Goal: Information Seeking & Learning: Check status

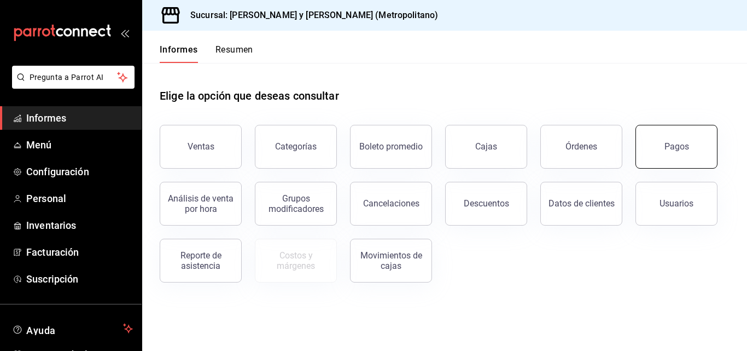
click at [663, 156] on button "Pagos" at bounding box center [677, 147] width 82 height 44
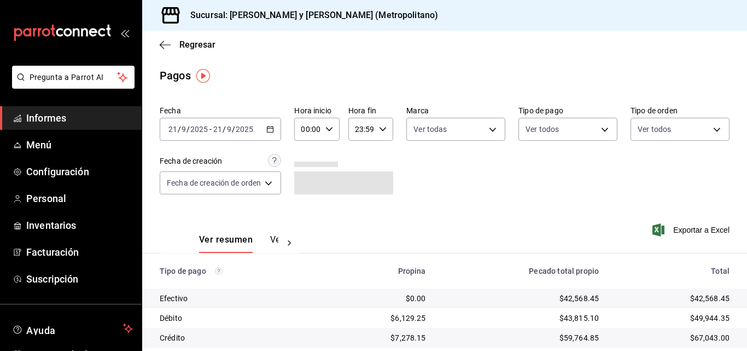
click at [276, 132] on div "2025-09-21 21 / 9 / 2025 - 2025-09-21 21 / 9 / 2025" at bounding box center [220, 129] width 121 height 23
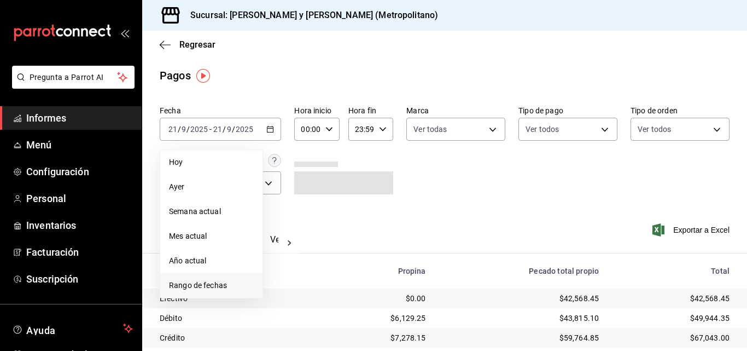
click at [203, 286] on font "Rango de fechas" at bounding box center [198, 285] width 58 height 9
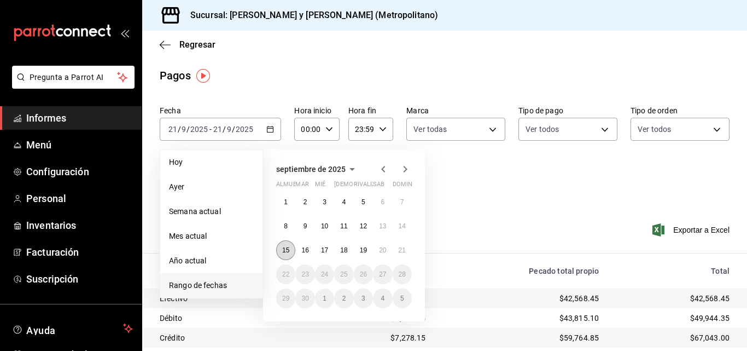
click at [294, 252] on button "15" at bounding box center [285, 250] width 19 height 20
click at [307, 250] on font "16" at bounding box center [304, 250] width 7 height 8
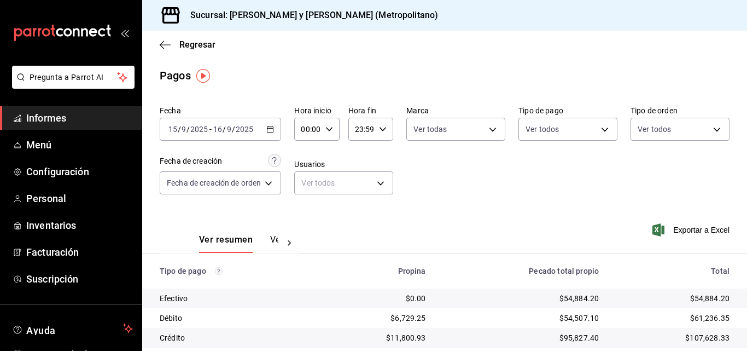
click at [323, 131] on div "00:00 Hora inicio" at bounding box center [316, 129] width 45 height 23
click at [310, 208] on font "04" at bounding box center [305, 207] width 9 height 9
type input "04:00"
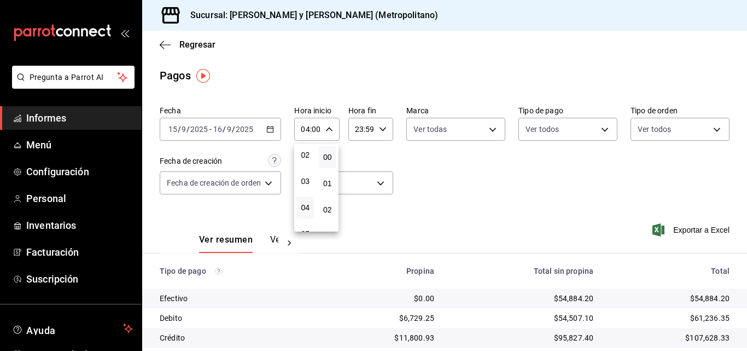
click at [375, 130] on div at bounding box center [373, 175] width 747 height 351
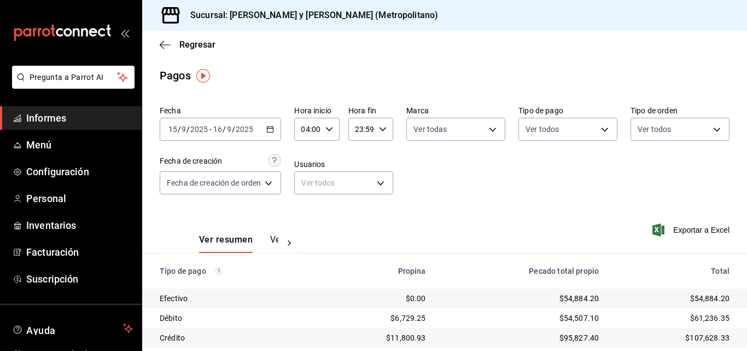
click at [383, 132] on icon "button" at bounding box center [383, 129] width 8 height 8
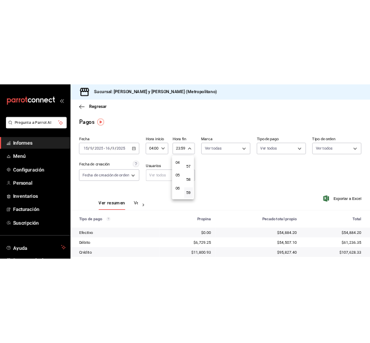
scroll to position [50, 0]
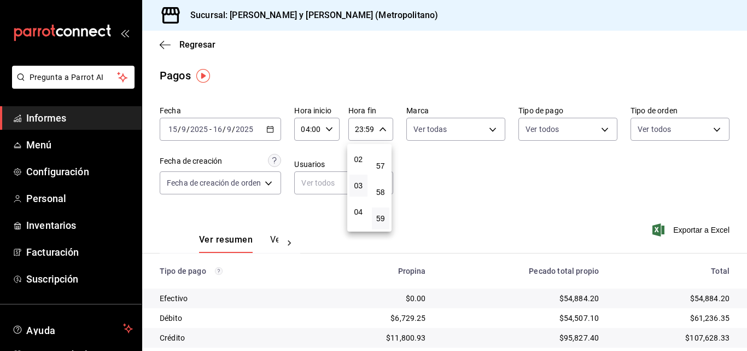
click at [361, 190] on button "03" at bounding box center [359, 186] width 18 height 22
type input "03:59"
click at [533, 176] on div at bounding box center [373, 175] width 747 height 351
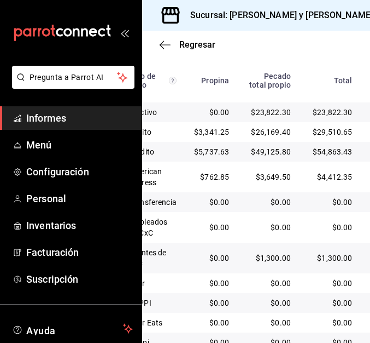
scroll to position [359, 0]
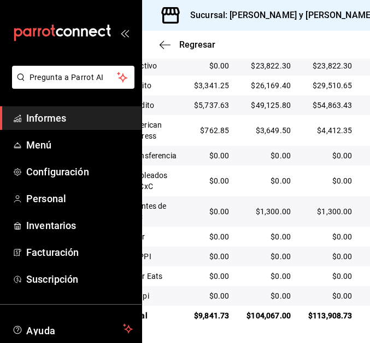
click at [169, 55] on div "Regresar" at bounding box center [256, 45] width 228 height 28
click at [170, 48] on icon "button" at bounding box center [165, 45] width 11 height 10
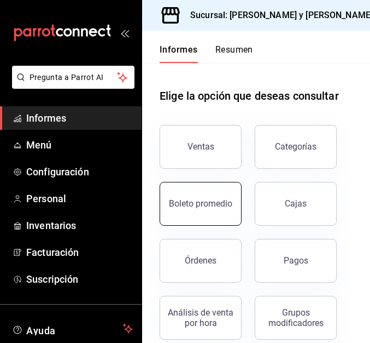
scroll to position [242, 0]
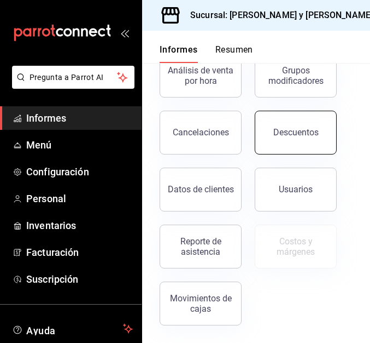
click at [300, 152] on div "Descuentos" at bounding box center [289, 125] width 95 height 57
click at [286, 148] on button "Descuentos" at bounding box center [296, 133] width 82 height 44
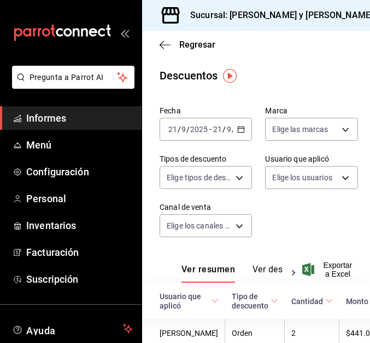
click at [240, 128] on icon "button" at bounding box center [241, 129] width 8 height 8
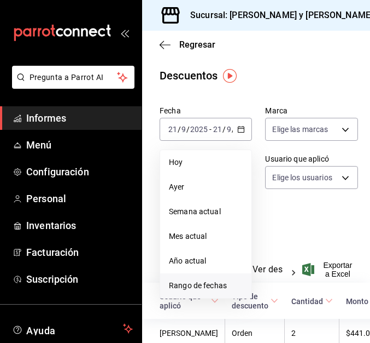
click at [205, 285] on font "Rango de fechas" at bounding box center [198, 285] width 58 height 9
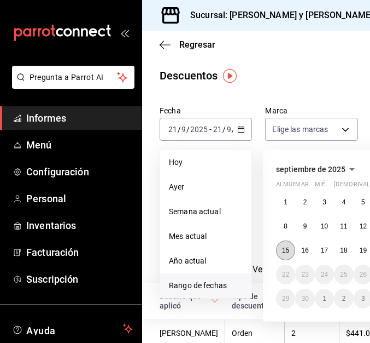
click at [291, 252] on button "15" at bounding box center [285, 250] width 19 height 20
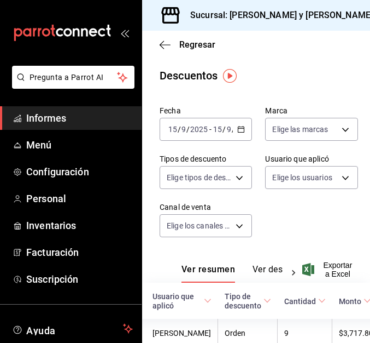
click at [240, 129] on \(Stroke\) "button" at bounding box center [242, 128] width 6 height 1
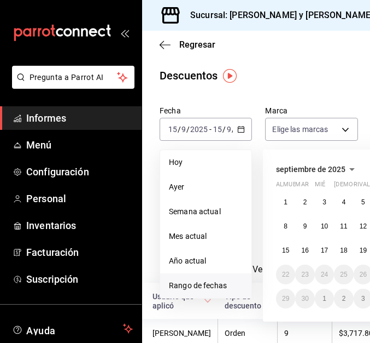
click at [214, 281] on font "Rango de fechas" at bounding box center [198, 285] width 58 height 9
click at [312, 254] on button "16" at bounding box center [304, 250] width 19 height 20
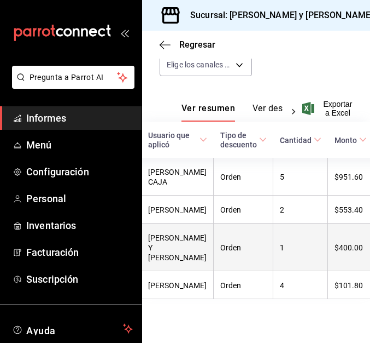
scroll to position [220, 0]
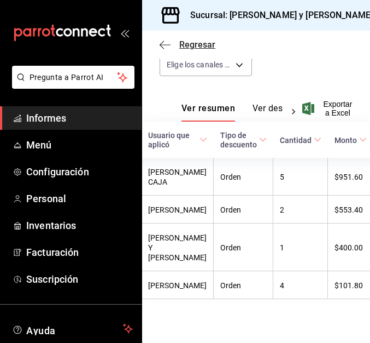
click at [172, 47] on span "Regresar" at bounding box center [188, 44] width 56 height 10
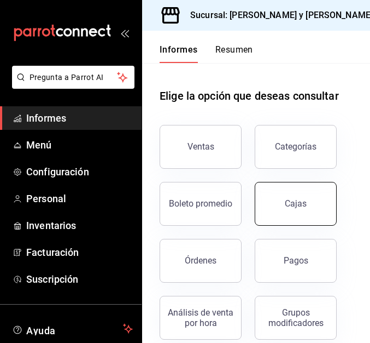
scroll to position [164, 0]
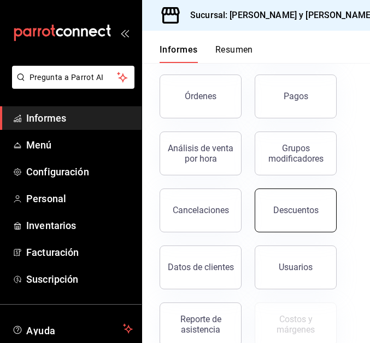
click at [275, 204] on button "Descuentos" at bounding box center [296, 210] width 82 height 44
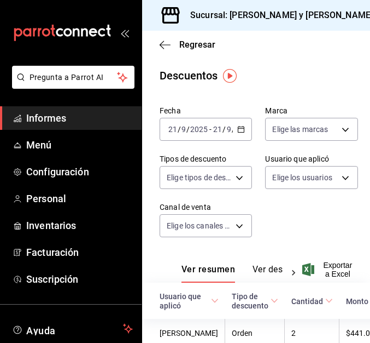
click at [241, 125] on div "2025-09-21 21 / 9 / 2025 - 2025-09-21 21 / 9 / 2025" at bounding box center [206, 129] width 92 height 23
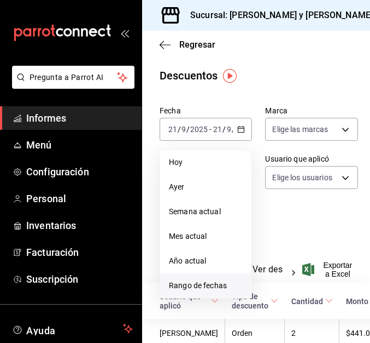
click at [209, 283] on font "Rango de fechas" at bounding box center [198, 285] width 58 height 9
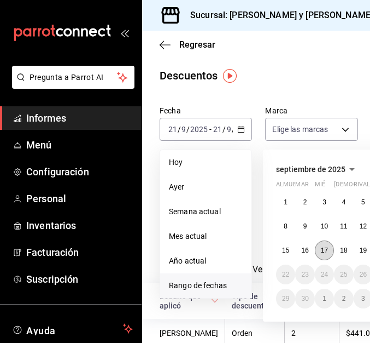
click at [329, 252] on button "17" at bounding box center [324, 250] width 19 height 20
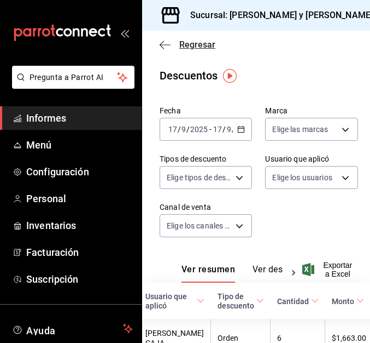
click at [166, 48] on icon "button" at bounding box center [165, 45] width 11 height 10
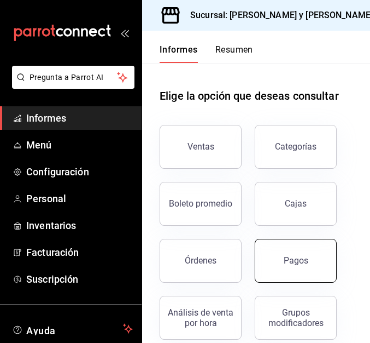
click at [299, 251] on button "Pagos" at bounding box center [296, 261] width 82 height 44
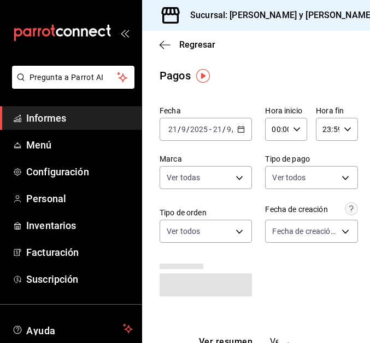
click at [242, 131] on div "2025-09-21 21 / 9 / 2025 - 2025-09-21 21 / 9 / 2025" at bounding box center [206, 129] width 92 height 23
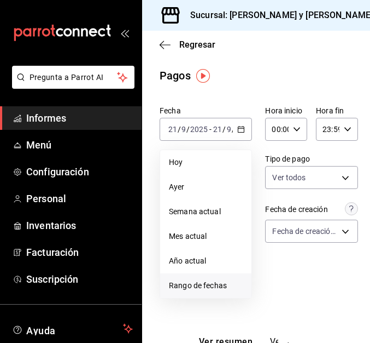
click at [216, 280] on span "Rango de fechas" at bounding box center [206, 285] width 74 height 11
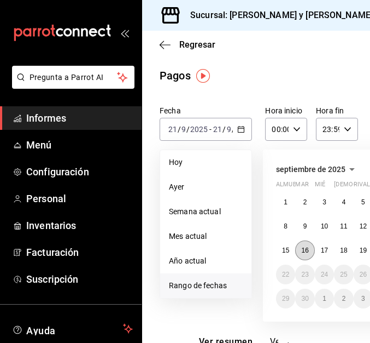
click at [299, 247] on button "16" at bounding box center [304, 250] width 19 height 20
click at [322, 247] on font "17" at bounding box center [324, 250] width 7 height 8
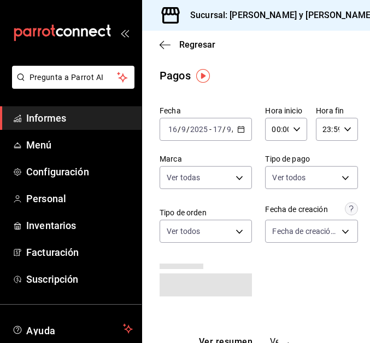
click at [299, 132] on div "00:00 Hora inicio" at bounding box center [286, 129] width 42 height 23
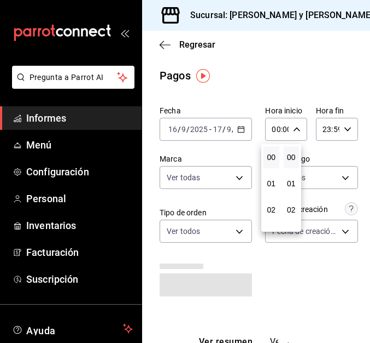
scroll to position [55, 0]
click at [272, 211] on font "04" at bounding box center [271, 207] width 9 height 9
type input "04:00"
click at [333, 127] on div at bounding box center [185, 171] width 370 height 343
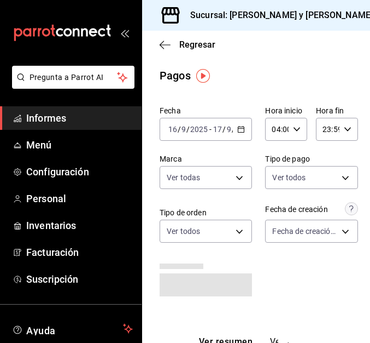
click at [344, 128] on icon "button" at bounding box center [348, 129] width 8 height 8
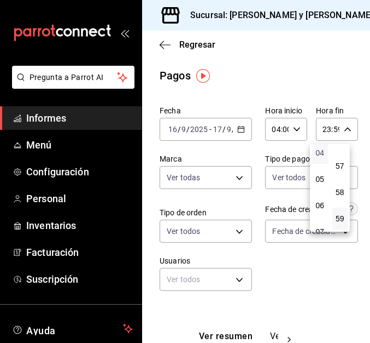
scroll to position [55, 0]
click at [318, 180] on font "03" at bounding box center [320, 181] width 9 height 9
type input "03:59"
click at [308, 277] on div at bounding box center [185, 171] width 370 height 343
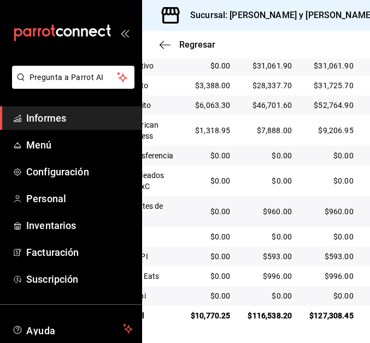
scroll to position [351, 0]
drag, startPoint x: 259, startPoint y: 119, endPoint x: 256, endPoint y: 51, distance: 67.4
click at [256, 51] on div "Regresar" at bounding box center [256, 45] width 228 height 28
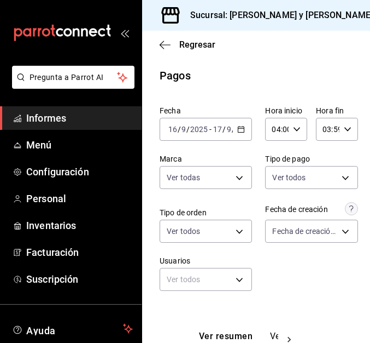
scroll to position [359, 0]
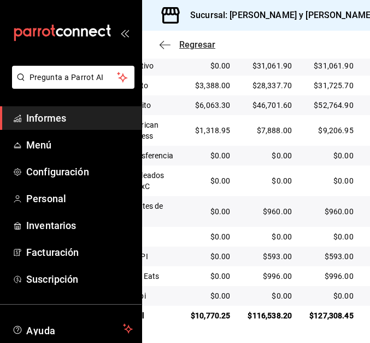
click at [163, 46] on icon "button" at bounding box center [165, 45] width 11 height 10
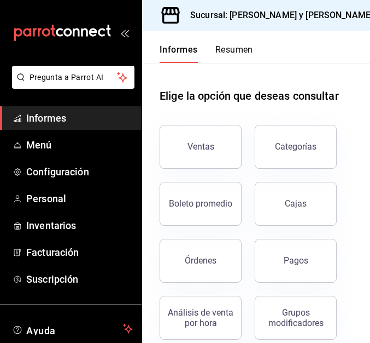
drag, startPoint x: 306, startPoint y: 246, endPoint x: 47, endPoint y: 4, distance: 354.6
click at [306, 246] on button "Pagos" at bounding box center [296, 261] width 82 height 44
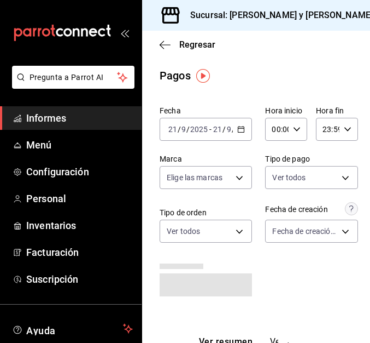
click at [239, 123] on div "2025-09-21 21 / 9 / 2025 - 2025-09-21 21 / 9 / 2025" at bounding box center [206, 129] width 92 height 23
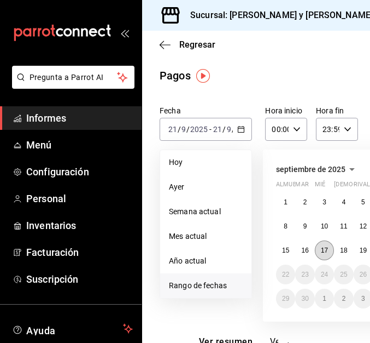
click at [332, 252] on button "17" at bounding box center [324, 250] width 19 height 20
click at [338, 244] on button "18" at bounding box center [343, 250] width 19 height 20
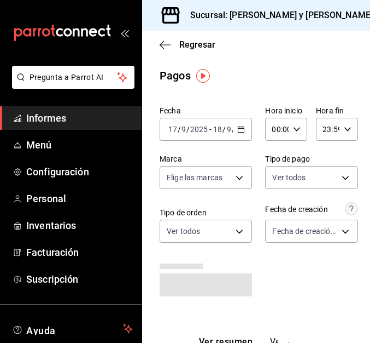
click at [293, 131] on icon "button" at bounding box center [297, 129] width 8 height 8
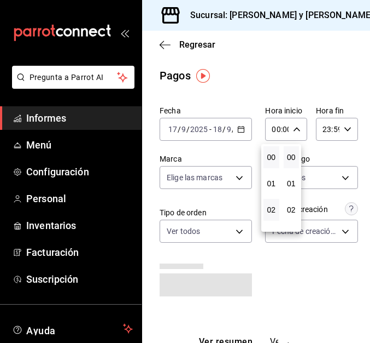
scroll to position [109, 0]
click at [270, 157] on button "04" at bounding box center [272, 153] width 16 height 22
type input "04:00"
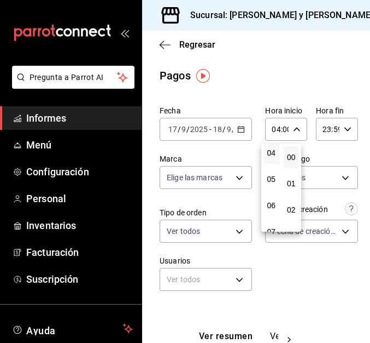
click at [341, 131] on div at bounding box center [185, 171] width 370 height 343
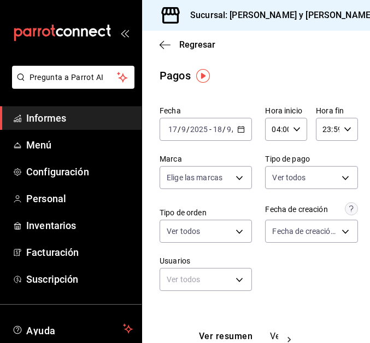
click at [344, 125] on icon "button" at bounding box center [348, 129] width 8 height 8
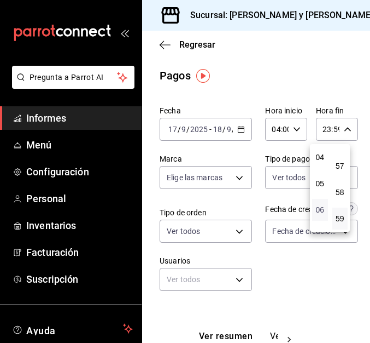
scroll to position [50, 0]
click at [319, 184] on font "03" at bounding box center [320, 185] width 9 height 9
type input "03:59"
click at [325, 269] on div at bounding box center [185, 171] width 370 height 343
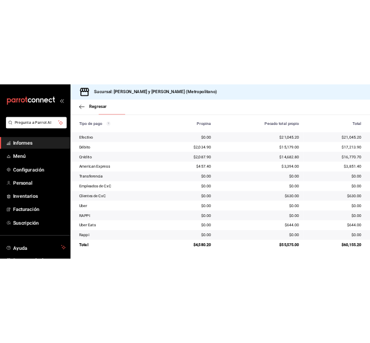
scroll to position [192, 0]
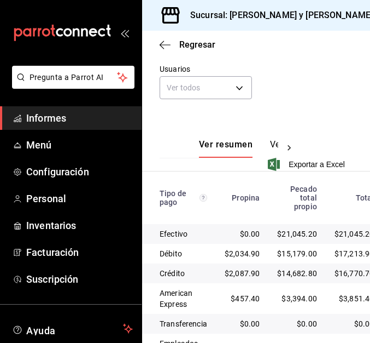
click at [249, 293] on div "$457.40" at bounding box center [242, 298] width 35 height 11
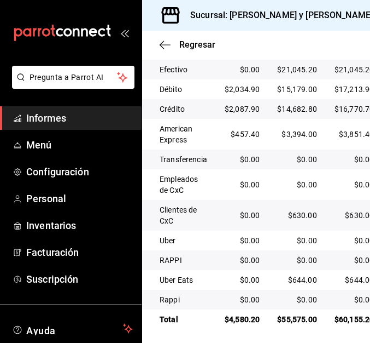
scroll to position [368, 0]
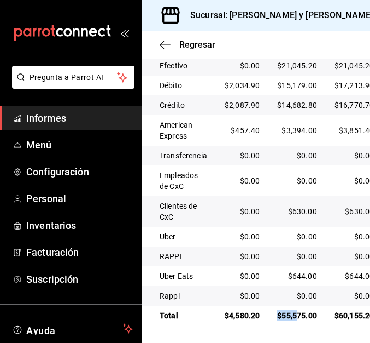
drag, startPoint x: 271, startPoint y: 316, endPoint x: 295, endPoint y: 317, distance: 23.5
click at [295, 317] on div "Tipo de pago Propina Pecado total propio Total Efectivo $0.00 $21,045.20 $21,04…" at bounding box center [256, 164] width 228 height 322
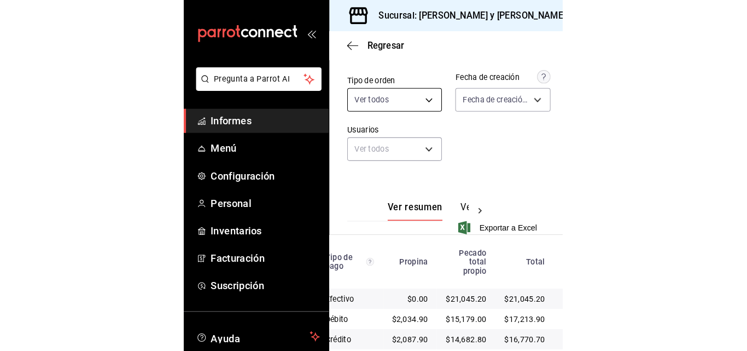
scroll to position [0, 0]
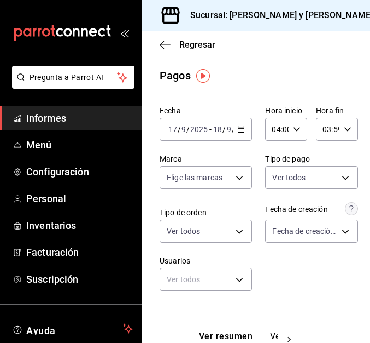
click at [239, 125] on div "2025-09-17 17 / 9 / 2025 - 2025-09-18 18 / 9 / 2025" at bounding box center [206, 129] width 92 height 23
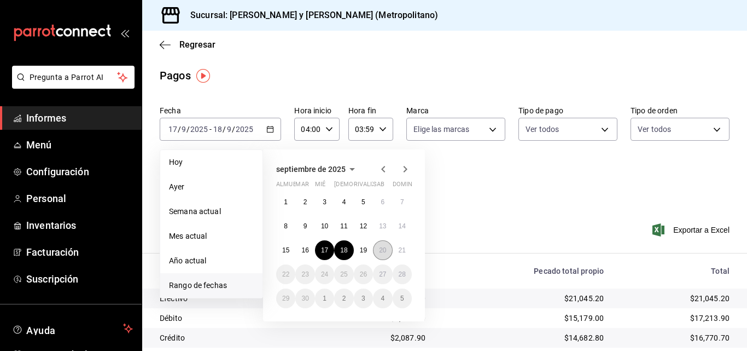
click at [374, 252] on button "20" at bounding box center [382, 250] width 19 height 20
click at [357, 252] on button "19" at bounding box center [363, 250] width 19 height 20
type input "00:00"
type input "23:59"
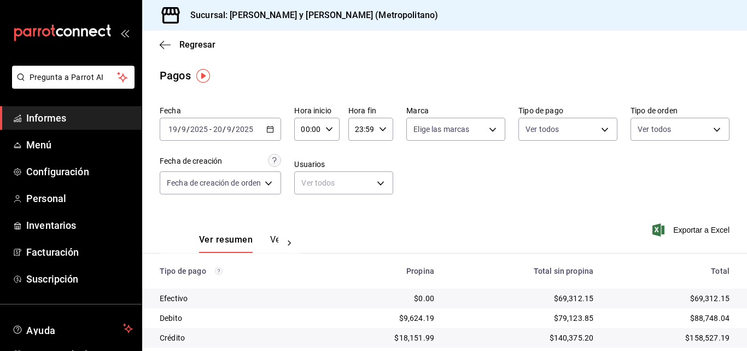
click at [274, 125] on div "2025-09-19 19 / 9 / 2025 - 2025-09-20 20 / 9 / 2025" at bounding box center [220, 129] width 121 height 23
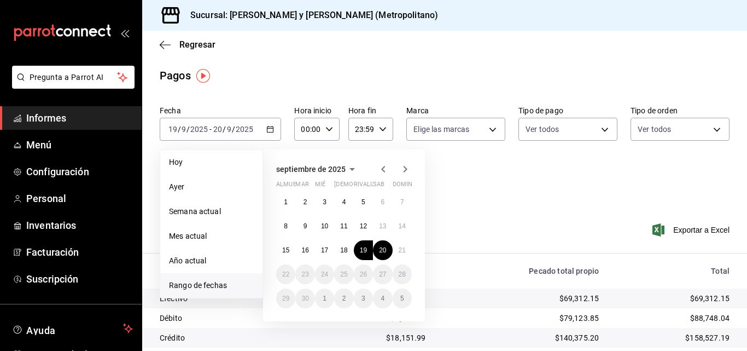
click at [425, 236] on div "septiembre de 2025 almuerzo mar mié Jue rivalizar sab dominio 1 2 3 4 5 6 7 8 9…" at bounding box center [344, 235] width 162 height 172
click at [386, 252] on font "20" at bounding box center [382, 250] width 7 height 8
click at [401, 252] on font "21" at bounding box center [402, 250] width 7 height 8
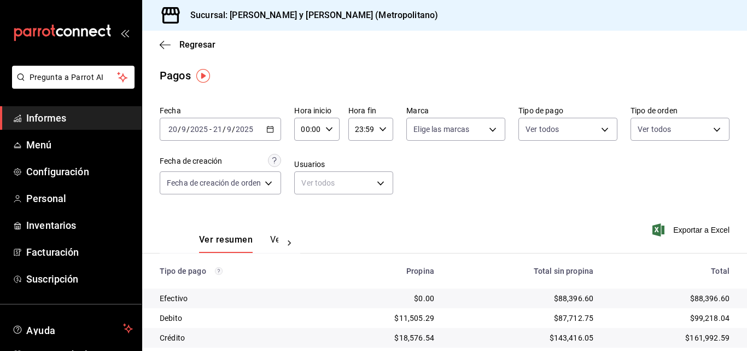
click at [502, 194] on div "Fecha 2025-09-20 20 / 9 / 2025 - 2025-09-21 21 / 9 / 2025 Hora inicio 00:00 Hor…" at bounding box center [445, 154] width 570 height 106
click at [323, 125] on div "00:00 Hora inicio" at bounding box center [316, 129] width 45 height 23
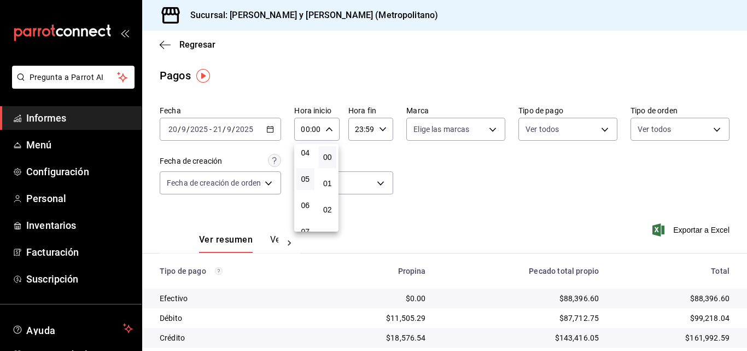
scroll to position [55, 0]
click at [308, 184] on font "03" at bounding box center [305, 181] width 9 height 9
click at [374, 127] on div at bounding box center [373, 175] width 747 height 351
click at [386, 131] on div "23:59 Hora fin" at bounding box center [371, 129] width 45 height 23
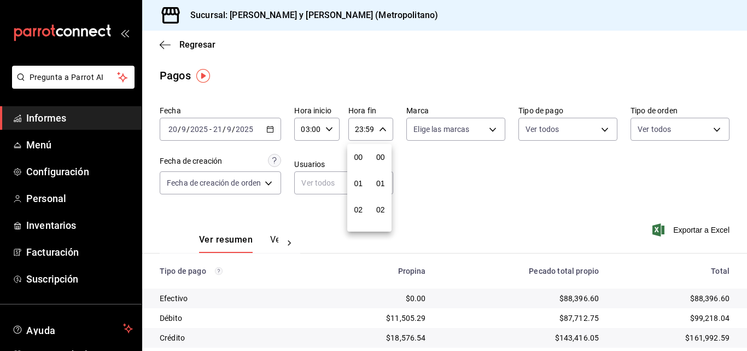
scroll to position [1488, 0]
click at [321, 134] on div at bounding box center [373, 175] width 747 height 351
click at [334, 129] on div "03:00 Hora inicio" at bounding box center [316, 129] width 45 height 23
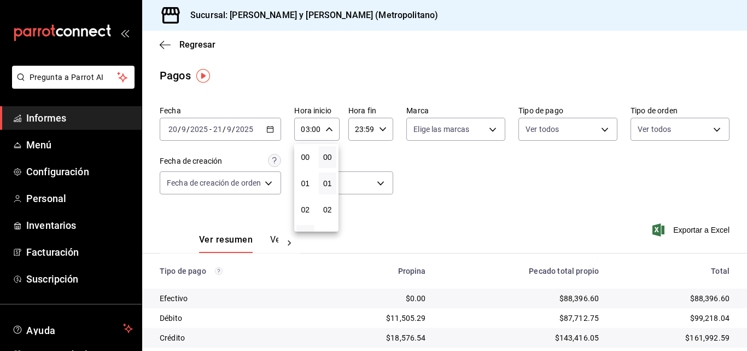
scroll to position [79, 0]
click at [314, 183] on button "04" at bounding box center [306, 183] width 18 height 22
type input "04:00"
click at [374, 132] on div at bounding box center [373, 175] width 747 height 351
click at [379, 131] on icon "button" at bounding box center [383, 129] width 8 height 8
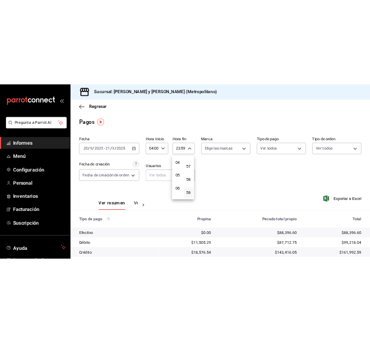
scroll to position [50, 0]
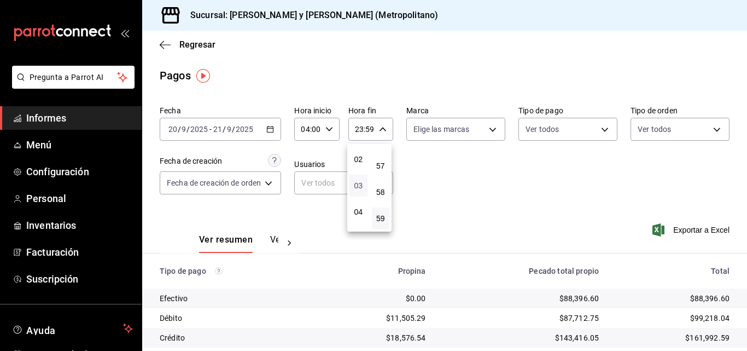
click at [362, 186] on font "03" at bounding box center [358, 185] width 9 height 9
type input "03:59"
click at [445, 170] on div at bounding box center [373, 175] width 747 height 351
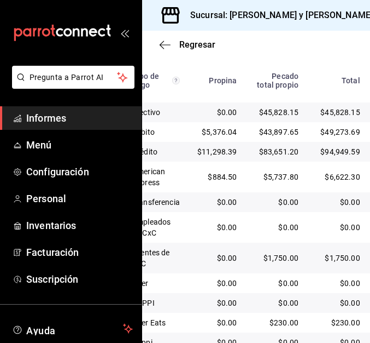
scroll to position [359, 0]
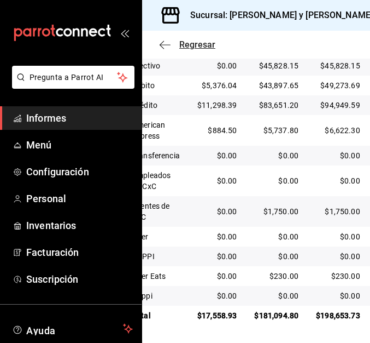
click at [160, 47] on icon "button" at bounding box center [165, 45] width 11 height 10
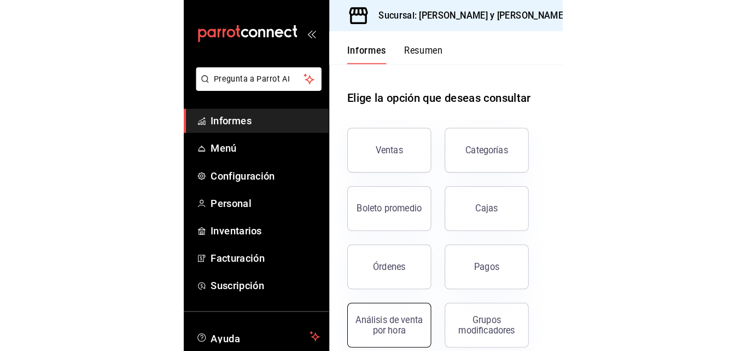
scroll to position [219, 0]
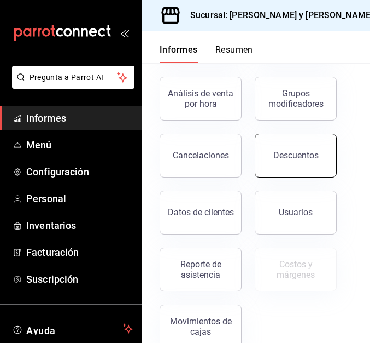
click at [293, 161] on button "Descuentos" at bounding box center [296, 156] width 82 height 44
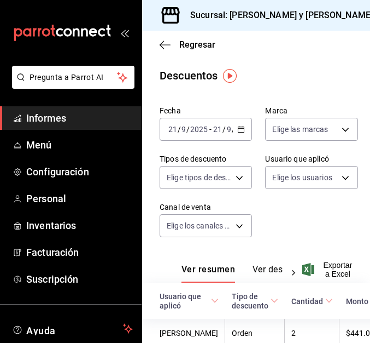
click at [236, 120] on div "2025-09-21 21 / 9 / 2025 - 2025-09-21 21 / 9 / 2025" at bounding box center [206, 129] width 92 height 23
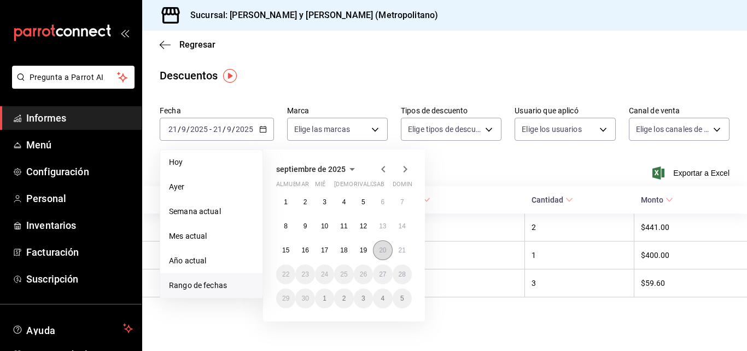
click at [390, 256] on button "20" at bounding box center [382, 250] width 19 height 20
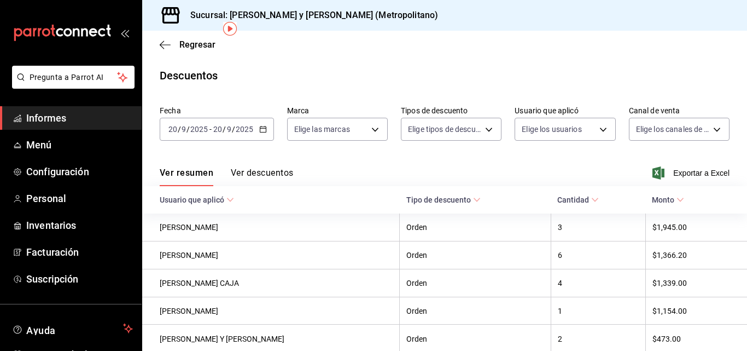
scroll to position [47, 0]
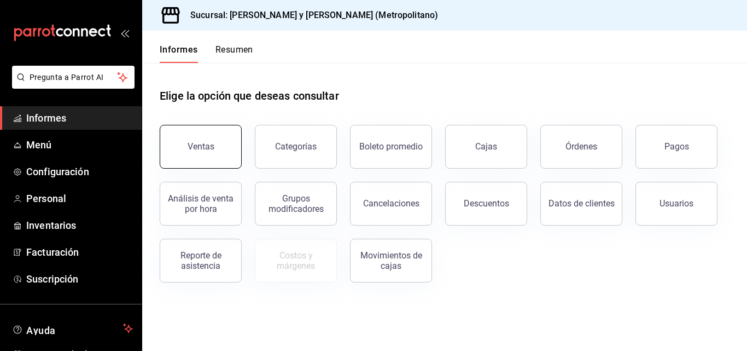
click at [201, 140] on button "Ventas" at bounding box center [201, 147] width 82 height 44
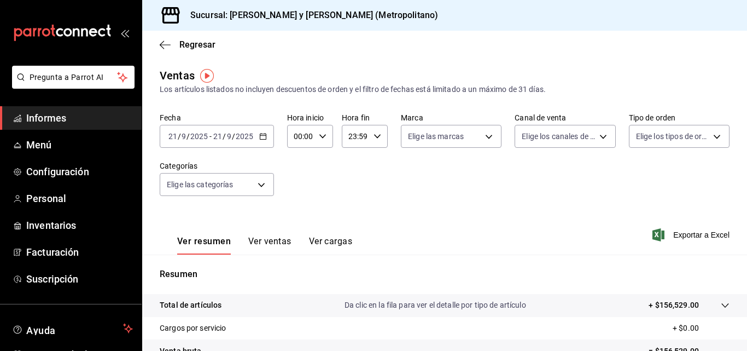
click at [320, 135] on icon "button" at bounding box center [323, 136] width 8 height 8
drag, startPoint x: 302, startPoint y: 181, endPoint x: 320, endPoint y: 149, distance: 36.2
click at [302, 181] on font "17" at bounding box center [298, 177] width 9 height 9
click at [376, 137] on div at bounding box center [373, 175] width 747 height 351
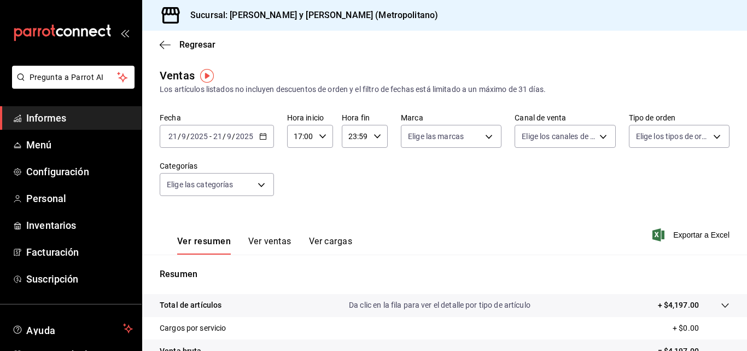
click at [486, 201] on div "Fecha 2025-09-21 21 / 9 / 2025 - 2025-09-21 21 / 9 / 2025 Hora inicio 17:00 Hor…" at bounding box center [445, 161] width 570 height 96
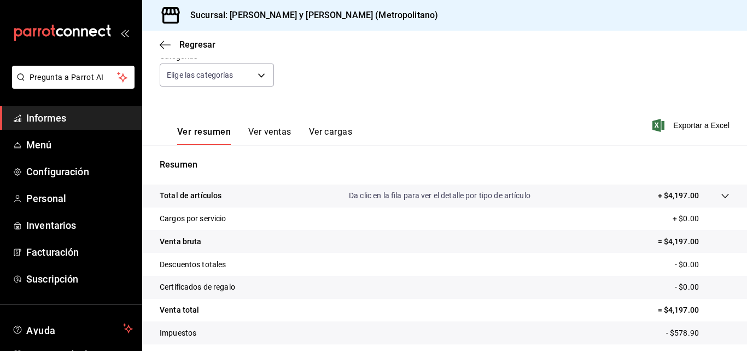
click at [727, 198] on tr "Total de artículos Da clic en la fila para ver el detalle por tipo de artículo …" at bounding box center [444, 195] width 605 height 23
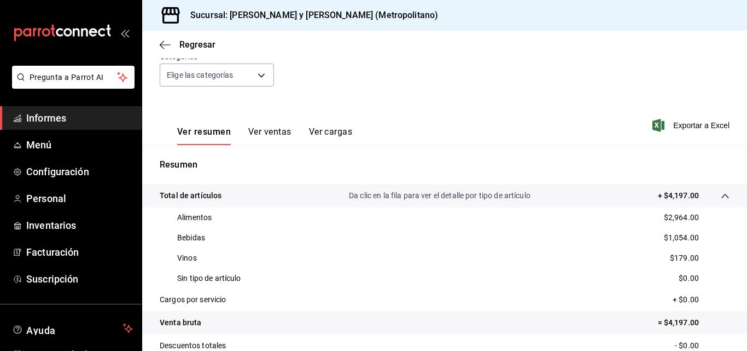
click at [451, 96] on div "Fecha 2025-09-21 21 / 9 / 2025 - 2025-09-21 21 / 9 / 2025 Hora inicio 17:00 Hor…" at bounding box center [445, 51] width 570 height 96
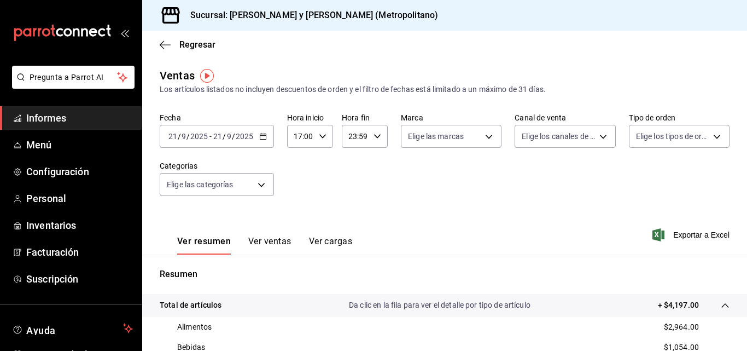
click at [321, 137] on \(Stroke\) "button" at bounding box center [323, 136] width 7 height 4
click at [304, 156] on button "06" at bounding box center [298, 158] width 18 height 22
type input "06:00"
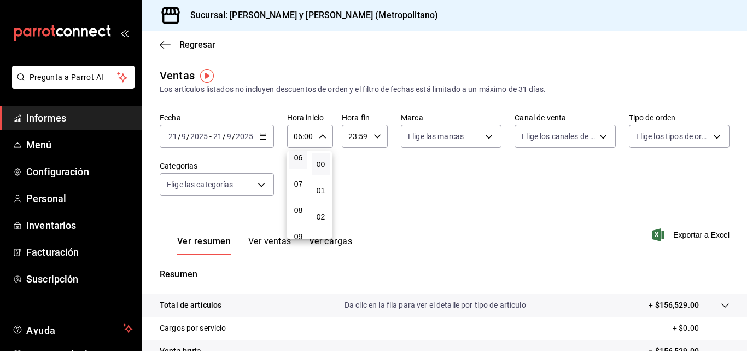
click at [378, 136] on div at bounding box center [373, 175] width 747 height 351
click at [377, 138] on icon "button" at bounding box center [378, 136] width 8 height 8
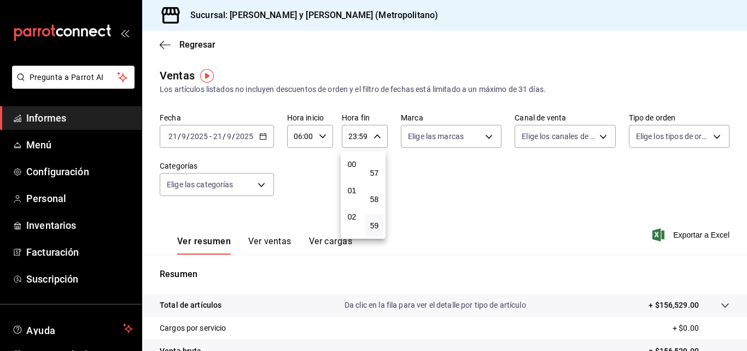
scroll to position [55, 0]
click at [359, 190] on button "03" at bounding box center [352, 188] width 18 height 22
type input "03:59"
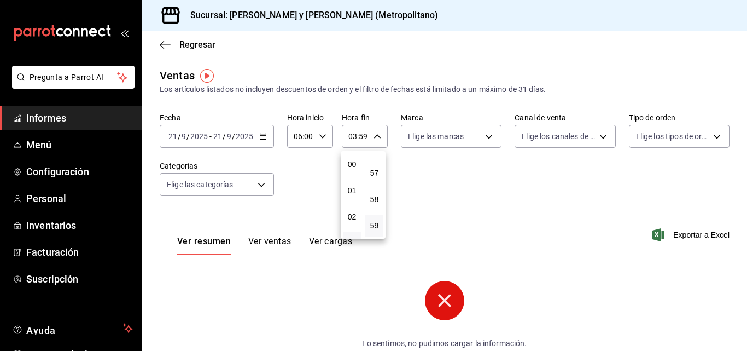
click at [399, 171] on div at bounding box center [373, 175] width 747 height 351
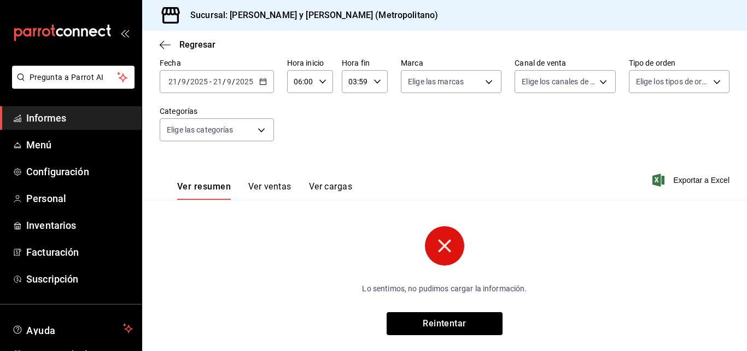
click at [274, 189] on font "Ver ventas" at bounding box center [269, 186] width 43 height 10
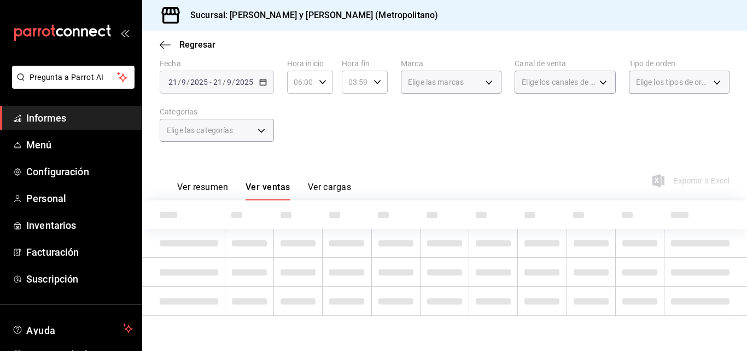
scroll to position [55, 0]
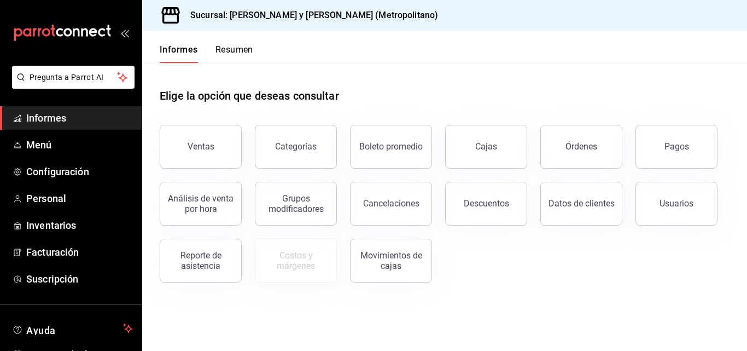
click at [466, 202] on font "Descuentos" at bounding box center [486, 203] width 45 height 10
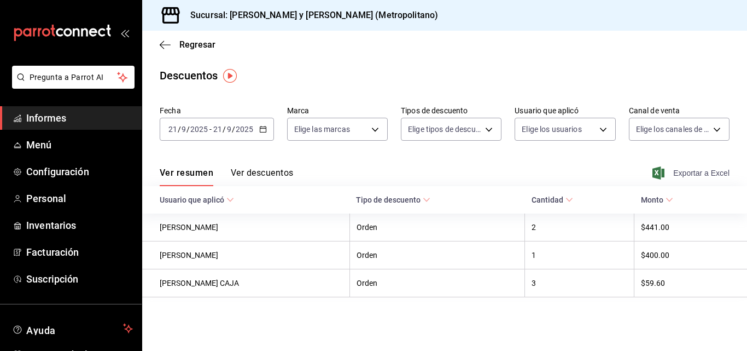
click at [693, 170] on font "Exportar a Excel" at bounding box center [702, 173] width 56 height 9
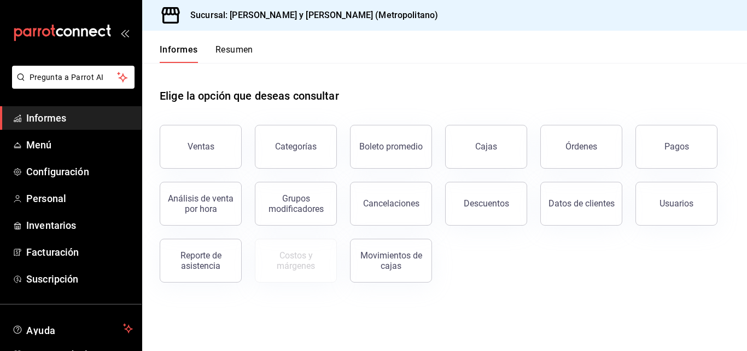
click at [631, 289] on div "Elige la opción que deseas consultar Ventas Categorías Boleto promedio Cajas Ór…" at bounding box center [444, 181] width 605 height 237
click at [573, 161] on button "Órdenes" at bounding box center [582, 147] width 82 height 44
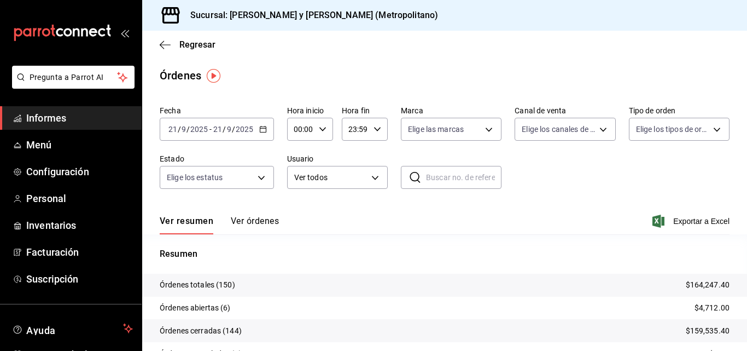
click at [319, 130] on icon "button" at bounding box center [323, 129] width 8 height 8
click at [304, 184] on button "03" at bounding box center [298, 181] width 18 height 22
type input "03:00"
click at [373, 126] on div at bounding box center [373, 175] width 747 height 351
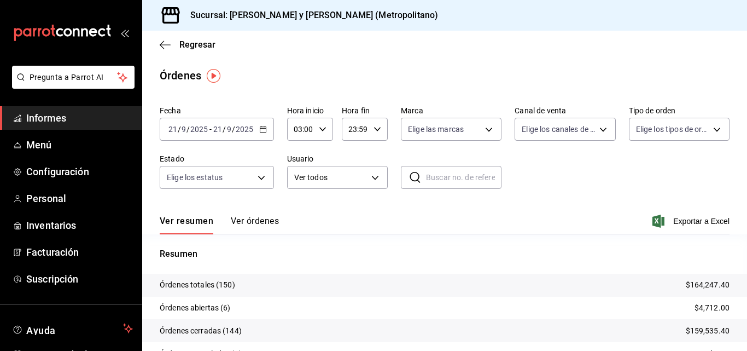
click at [376, 132] on icon "button" at bounding box center [378, 129] width 8 height 8
click at [442, 231] on div at bounding box center [373, 175] width 747 height 351
click at [684, 224] on font "Exportar a Excel" at bounding box center [702, 221] width 56 height 9
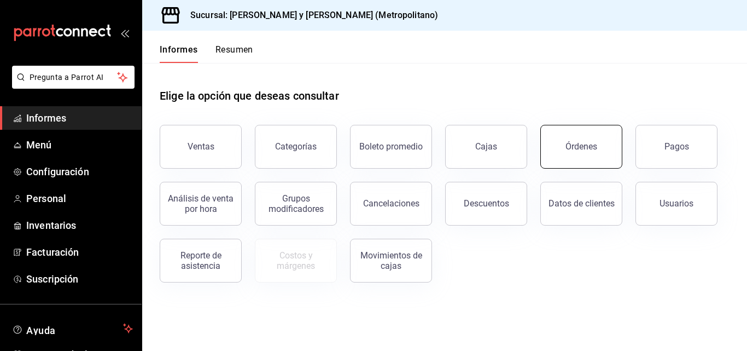
click at [577, 148] on font "Órdenes" at bounding box center [582, 146] width 32 height 10
